Goal: Navigation & Orientation: Find specific page/section

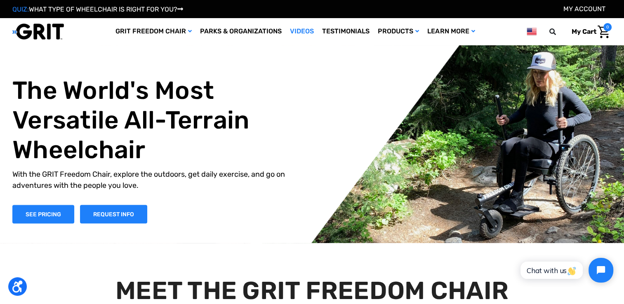
click at [299, 30] on link "Videos" at bounding box center [302, 31] width 32 height 27
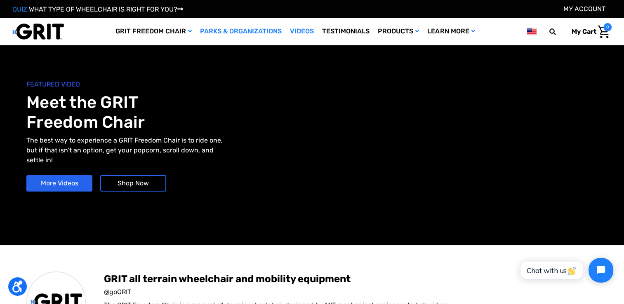
click at [203, 28] on link "Parks & Organizations" at bounding box center [241, 31] width 90 height 27
